Goal: Task Accomplishment & Management: Manage account settings

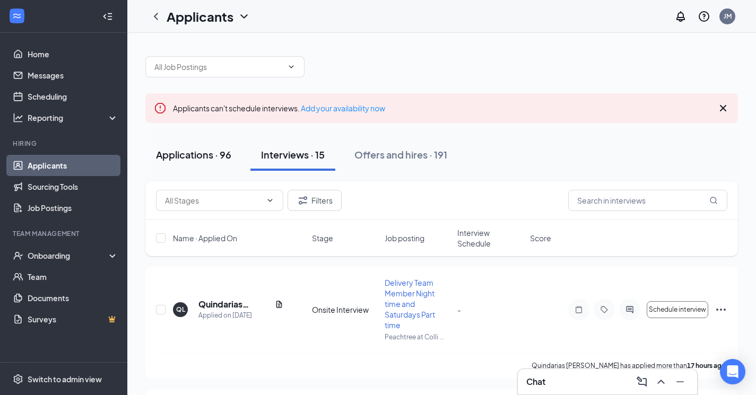
click at [185, 155] on div "Applications · 96" at bounding box center [193, 154] width 75 height 13
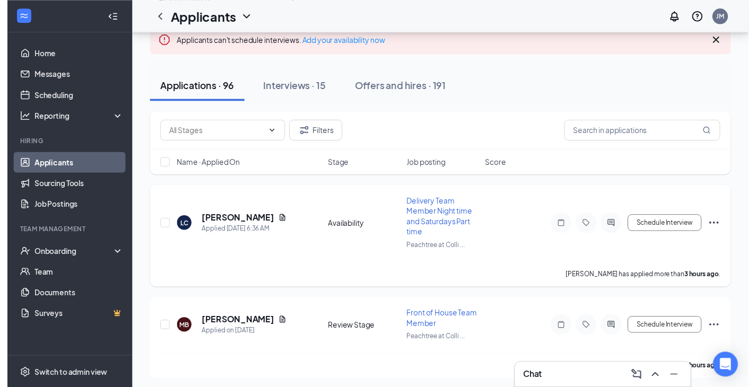
scroll to position [221, 0]
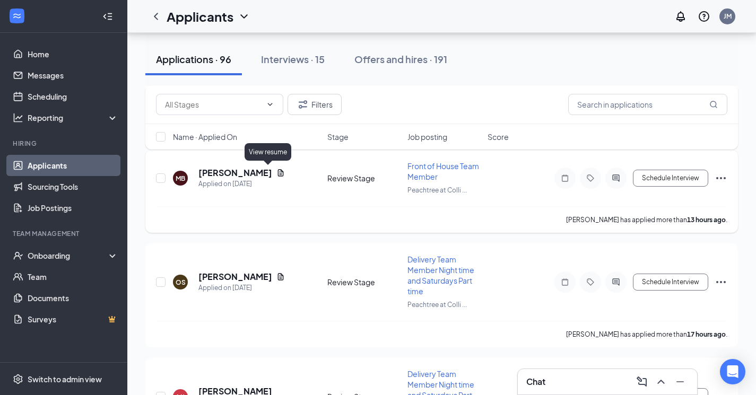
click at [276, 169] on icon "Document" at bounding box center [280, 173] width 8 height 8
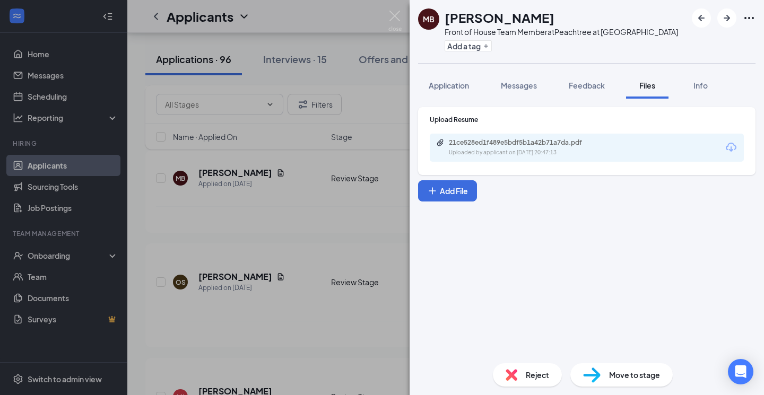
click at [537, 156] on div "Uploaded by applicant on [DATE] 20:47:13" at bounding box center [528, 153] width 159 height 8
click at [398, 16] on img at bounding box center [394, 21] width 13 height 21
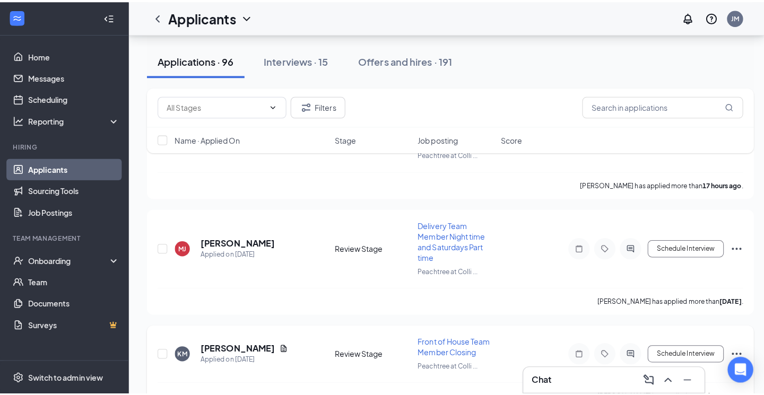
scroll to position [458, 0]
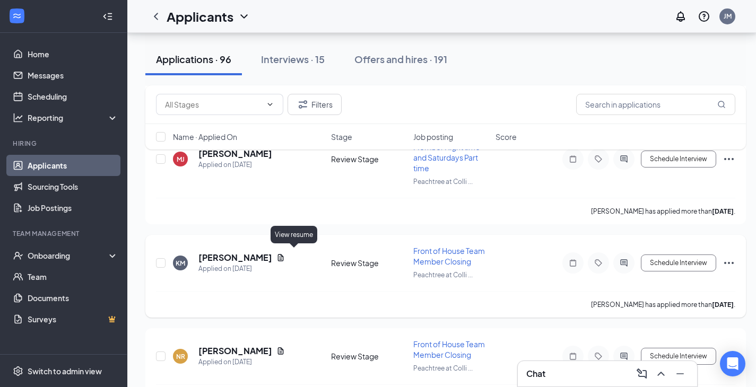
click at [285, 258] on icon "Document" at bounding box center [280, 258] width 8 height 8
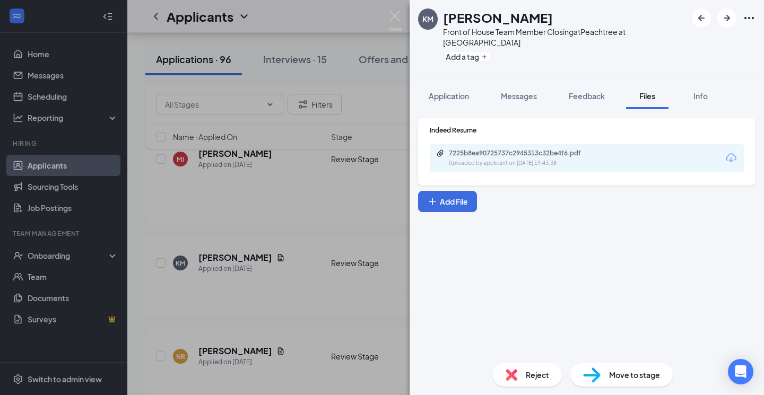
click at [471, 159] on div "7225b8ea90725737c2945313c32be4f6.pdf Uploaded by applicant on [DATE] 19:43:38" at bounding box center [587, 158] width 314 height 28
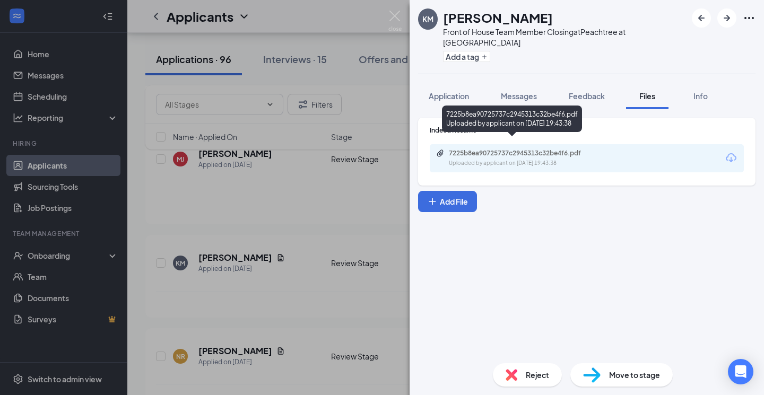
click at [475, 159] on div "Uploaded by applicant on [DATE] 19:43:38" at bounding box center [528, 163] width 159 height 8
